Goal: Communication & Community: Connect with others

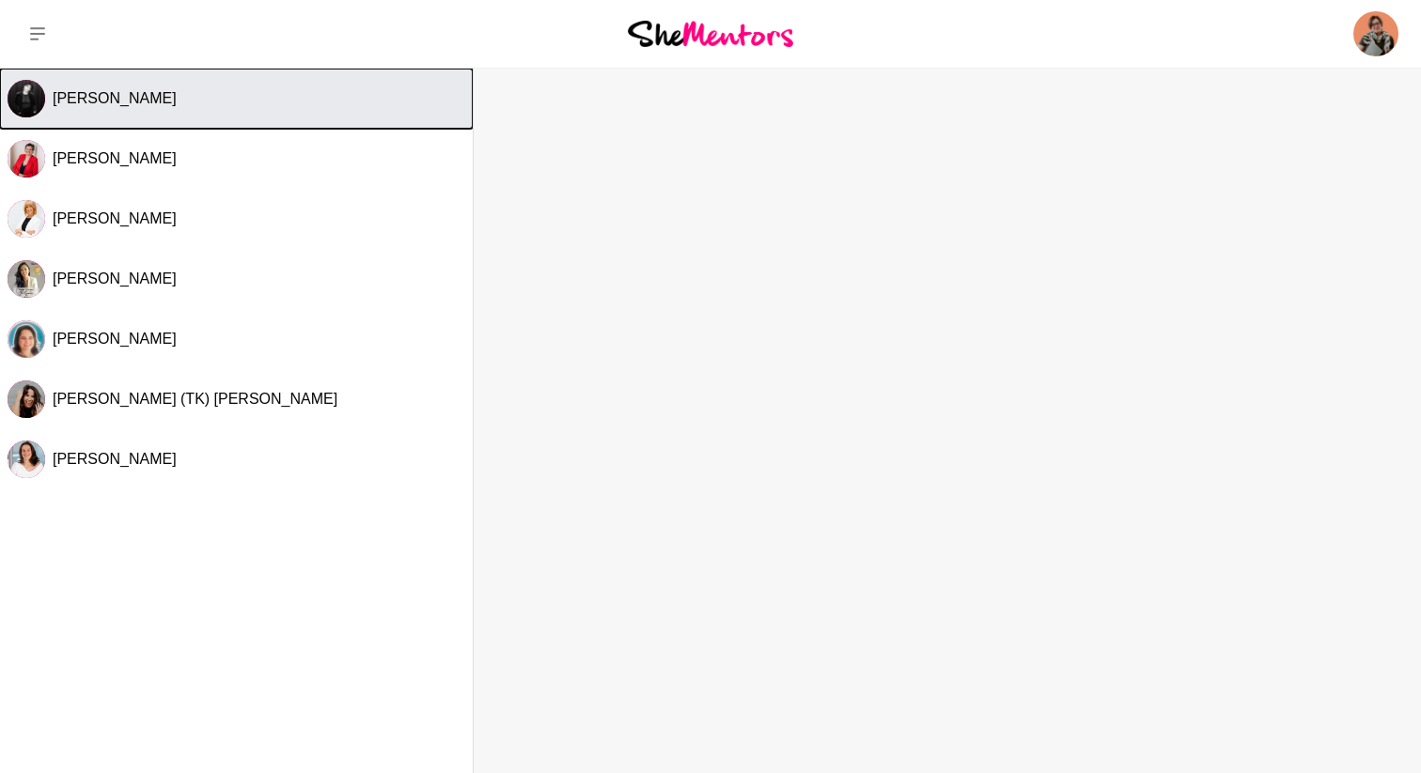
click at [158, 105] on span "[PERSON_NAME]" at bounding box center [115, 98] width 124 height 16
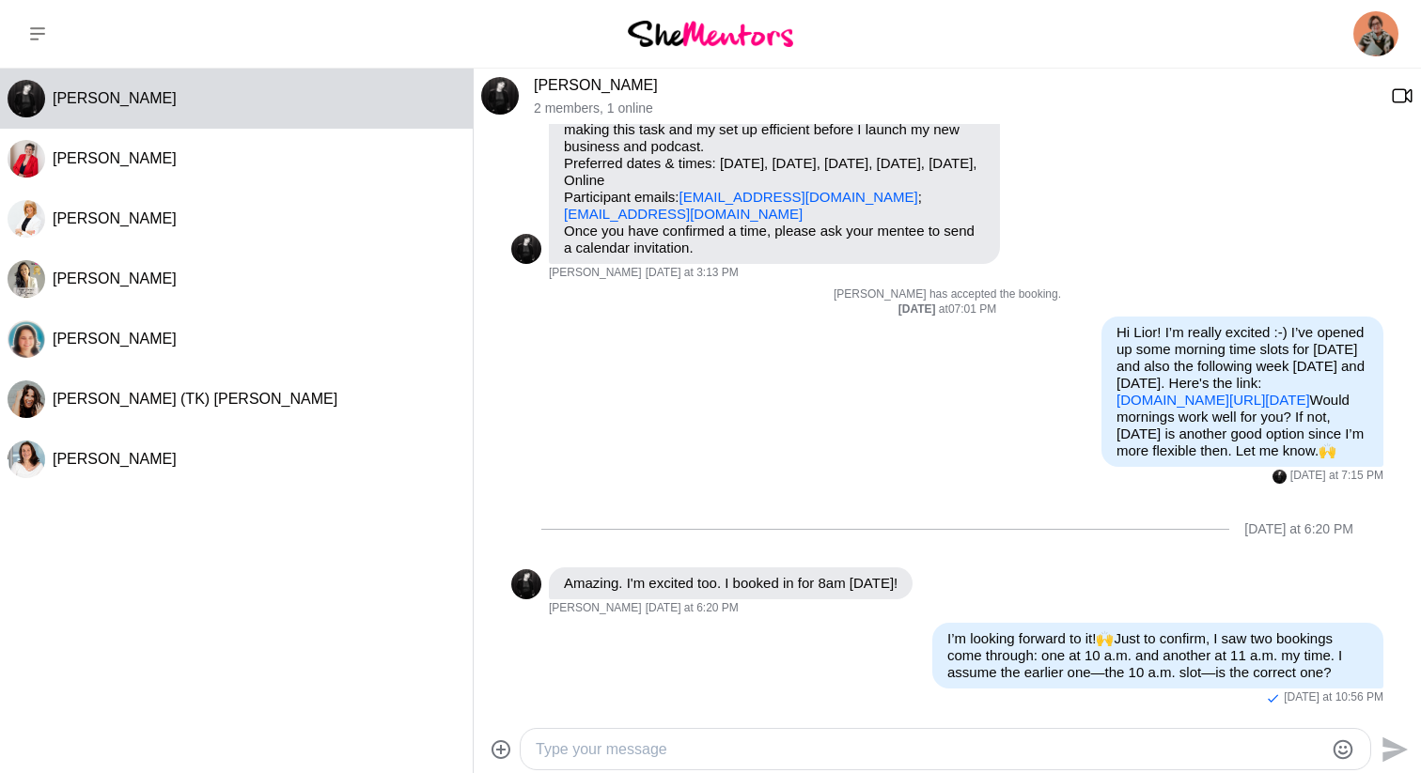
scroll to position [289, 0]
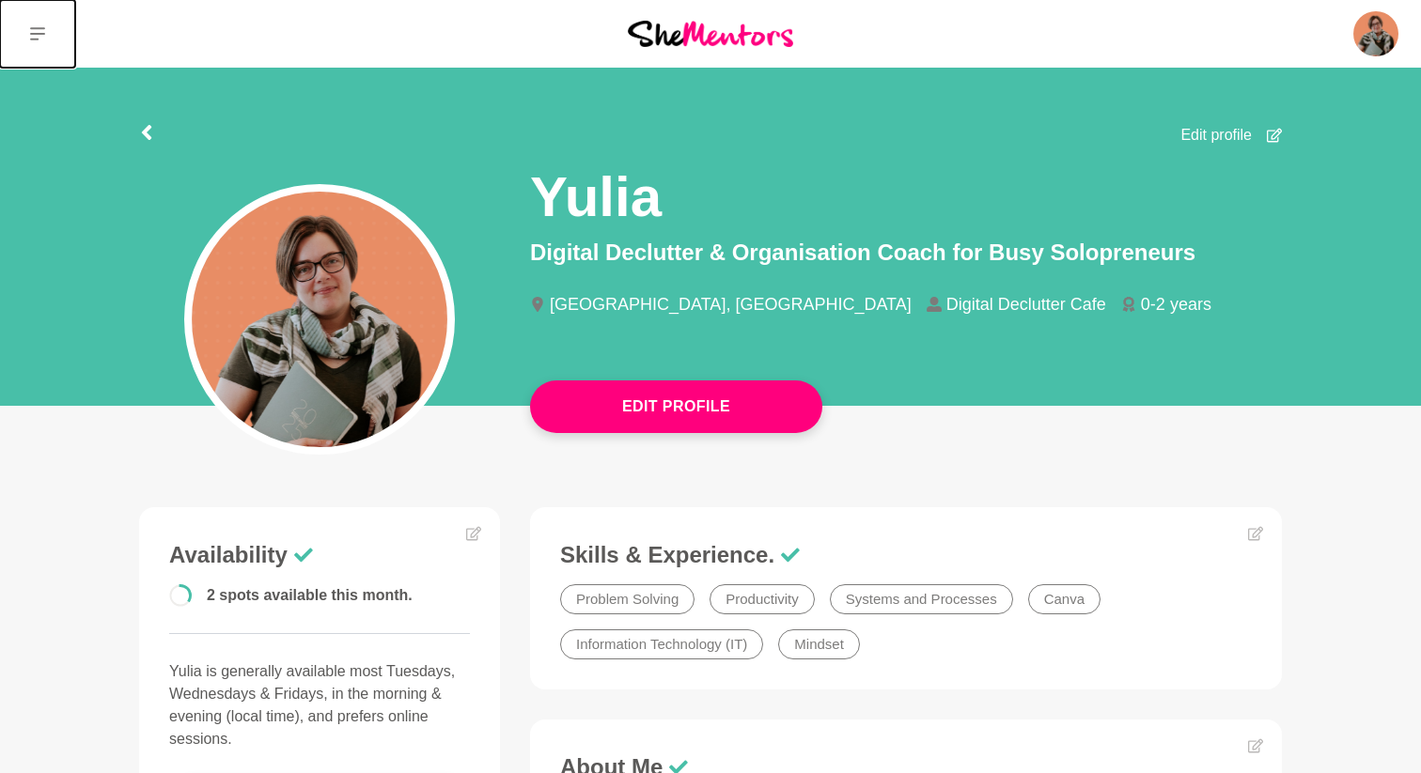
click at [37, 35] on icon at bounding box center [37, 33] width 15 height 13
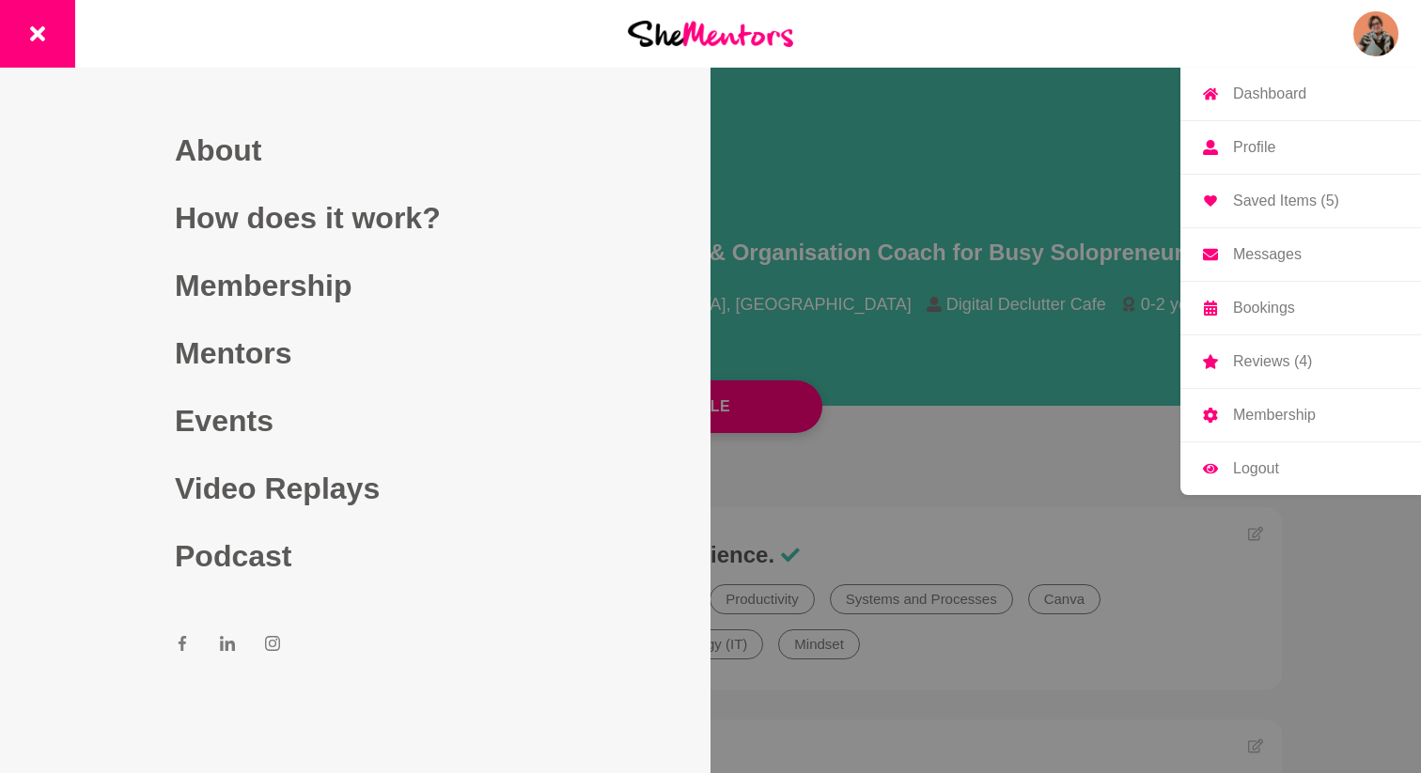
click at [1385, 39] on img at bounding box center [1375, 33] width 45 height 45
click at [1263, 251] on p "Messages" at bounding box center [1267, 254] width 69 height 15
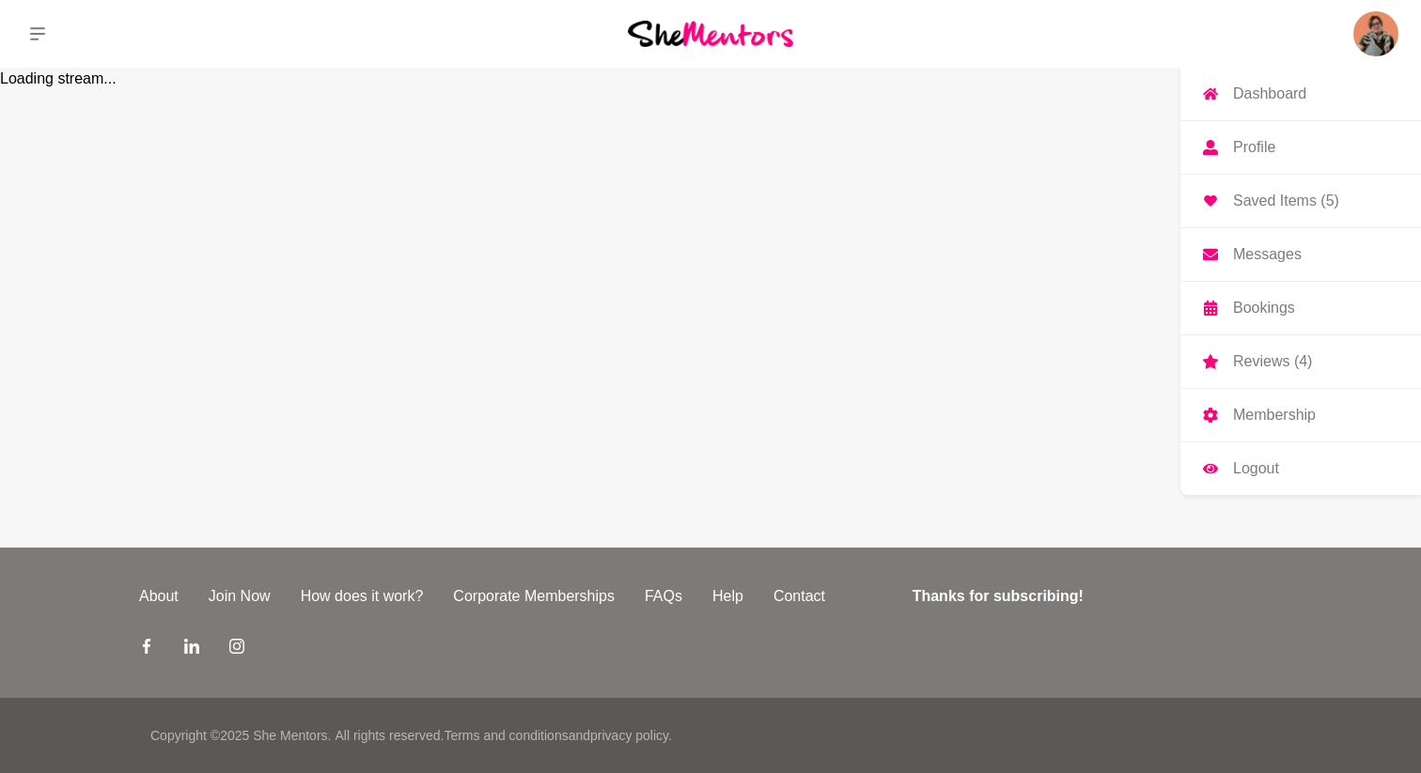
click at [1254, 258] on p "Messages" at bounding box center [1267, 254] width 69 height 15
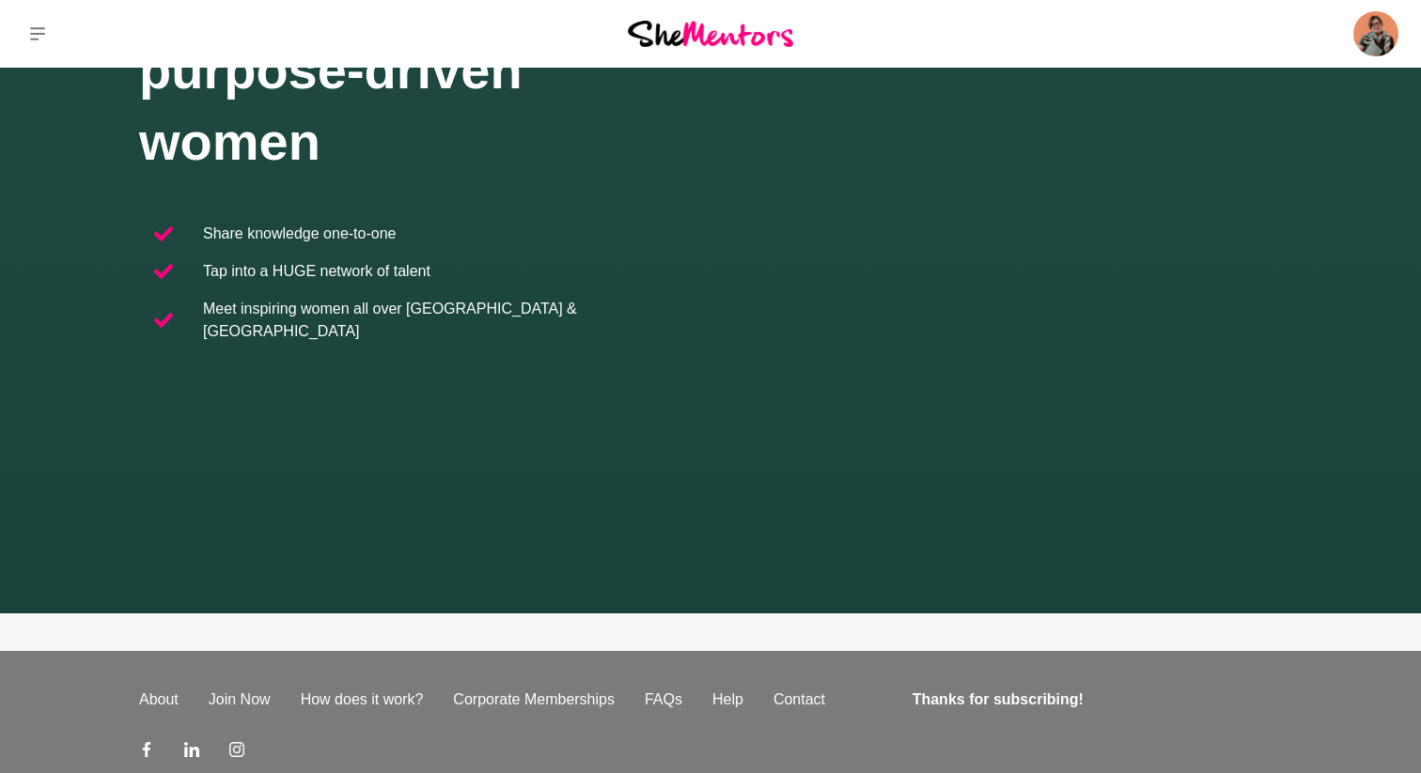
scroll to position [377, 0]
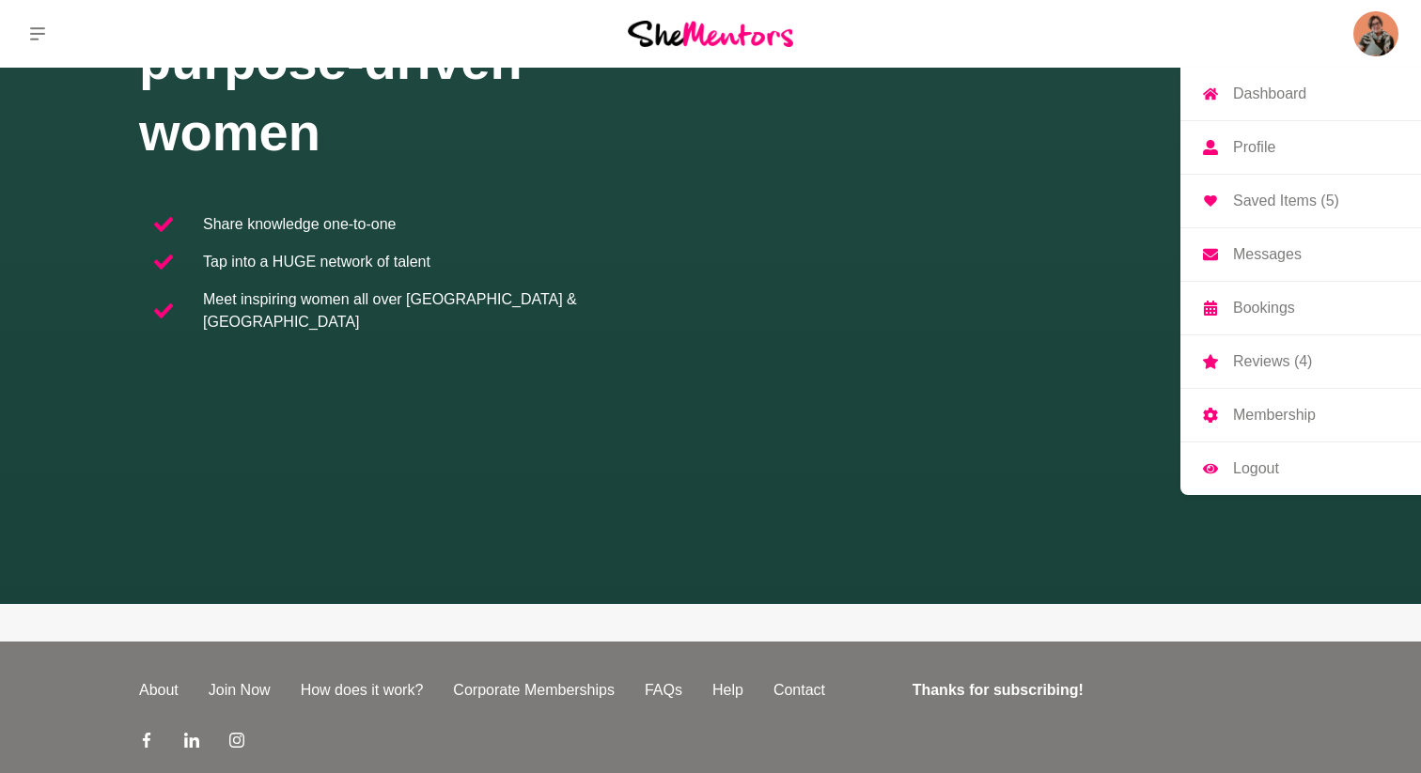
click at [1371, 39] on img at bounding box center [1375, 33] width 45 height 45
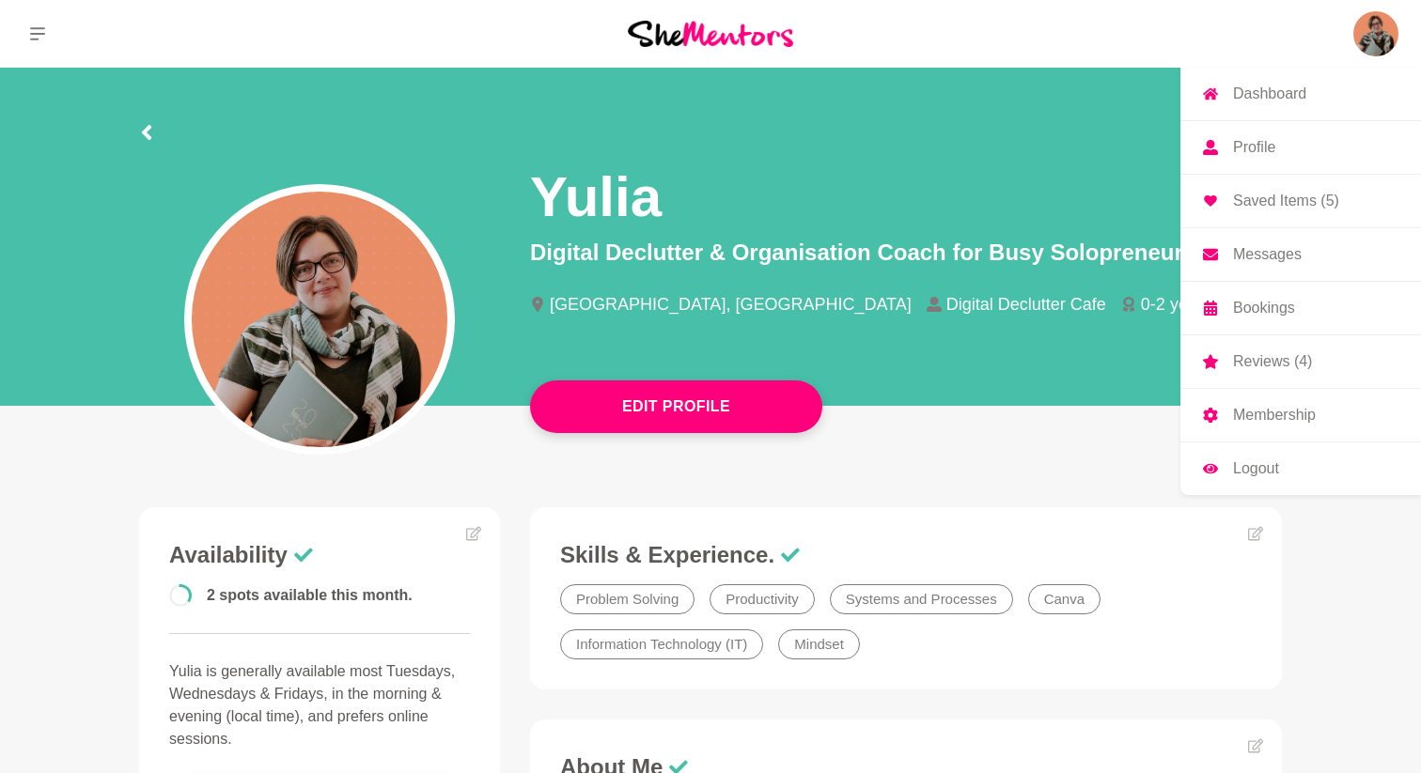
click at [1268, 247] on p "Messages" at bounding box center [1267, 254] width 69 height 15
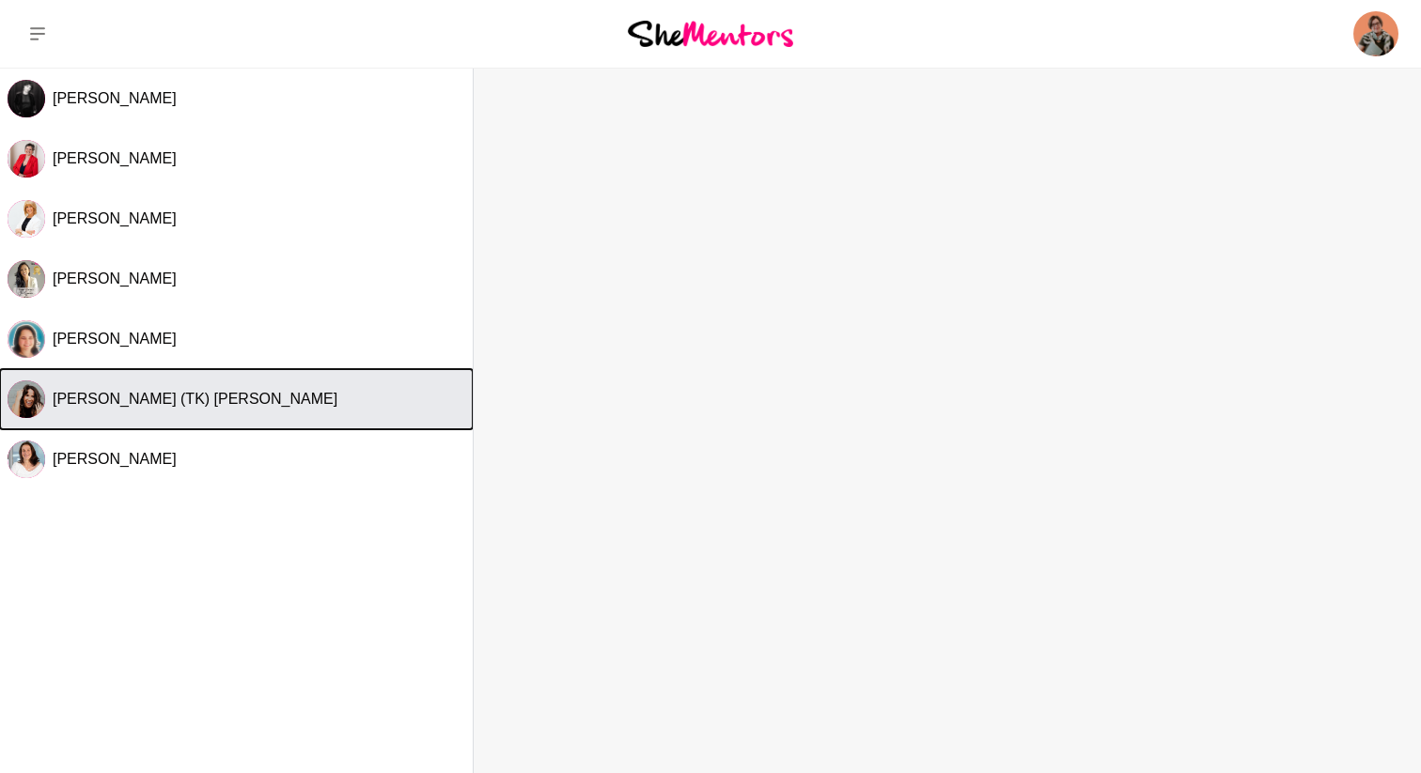
click at [101, 410] on button "[PERSON_NAME] (TK) [PERSON_NAME]" at bounding box center [236, 399] width 473 height 60
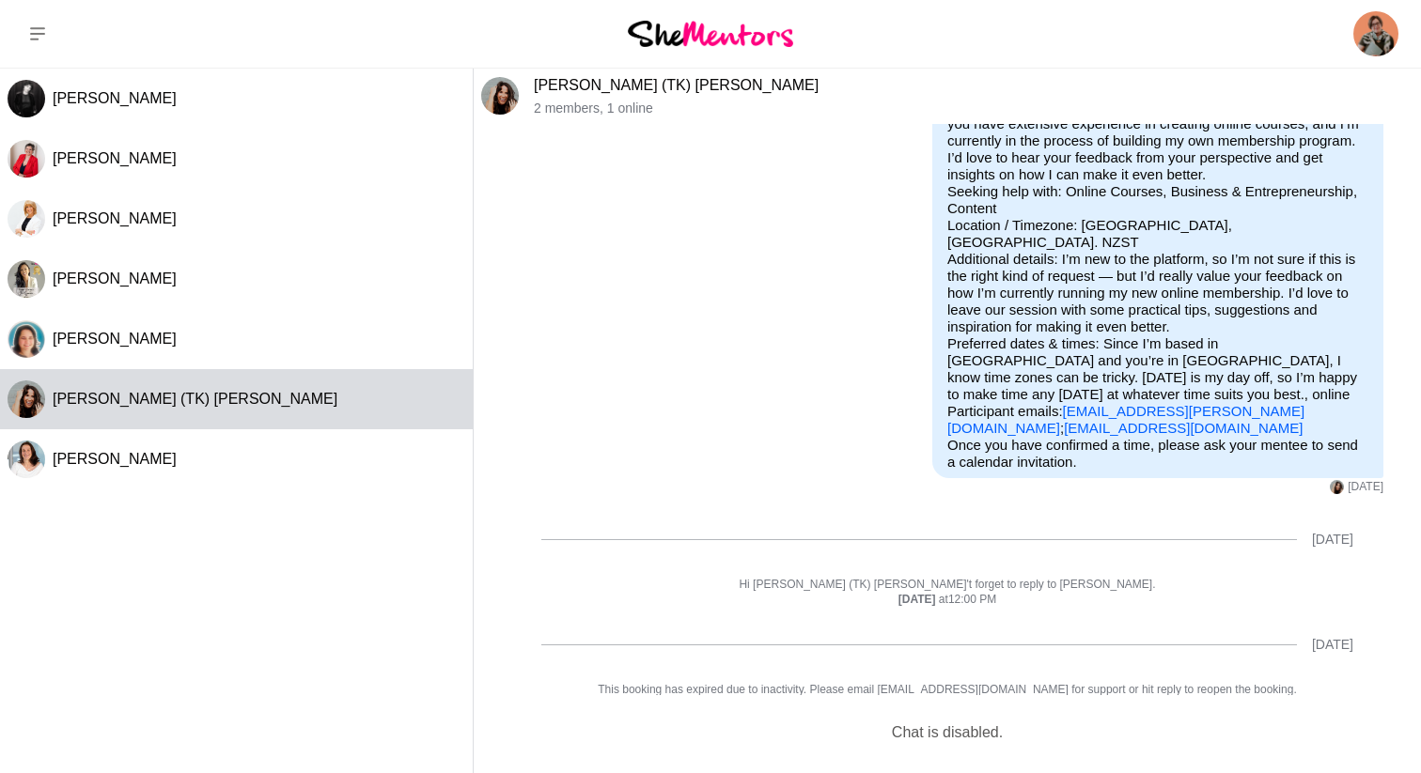
scroll to position [160, 0]
